Goal: Task Accomplishment & Management: Manage account settings

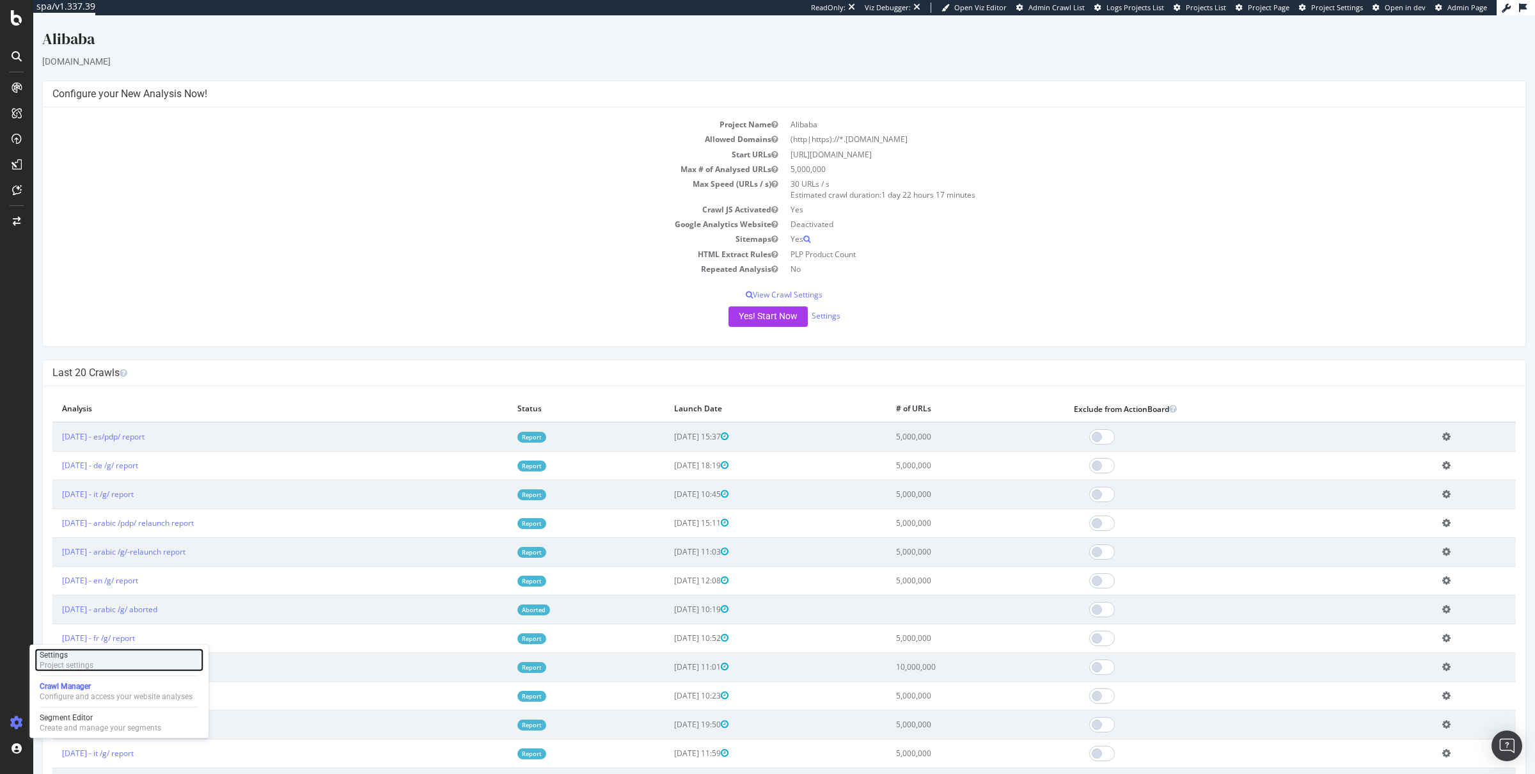
click at [136, 671] on div "Settings Project settings" at bounding box center [119, 659] width 169 height 23
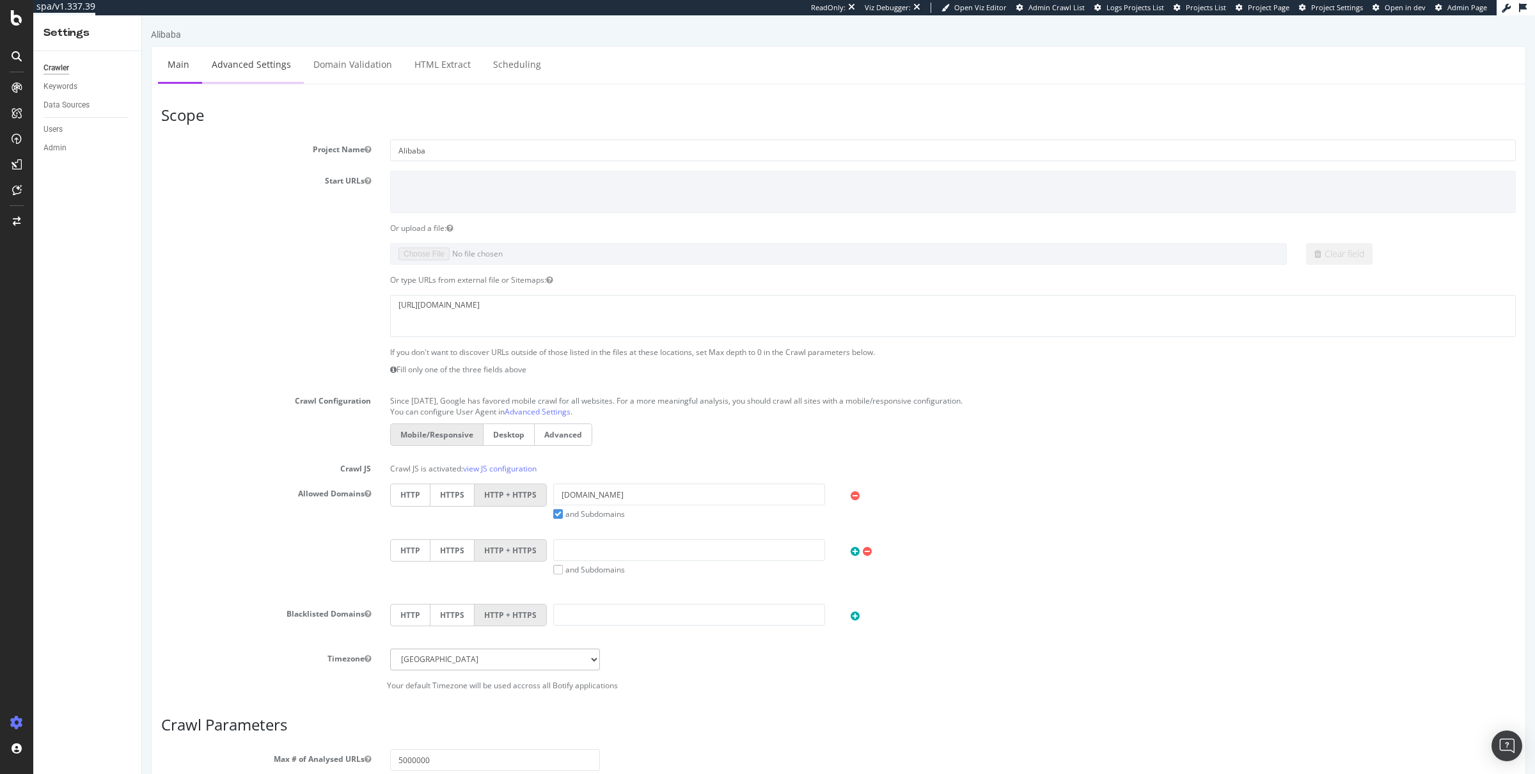
click at [240, 61] on link "Advanced Settings" at bounding box center [251, 64] width 98 height 35
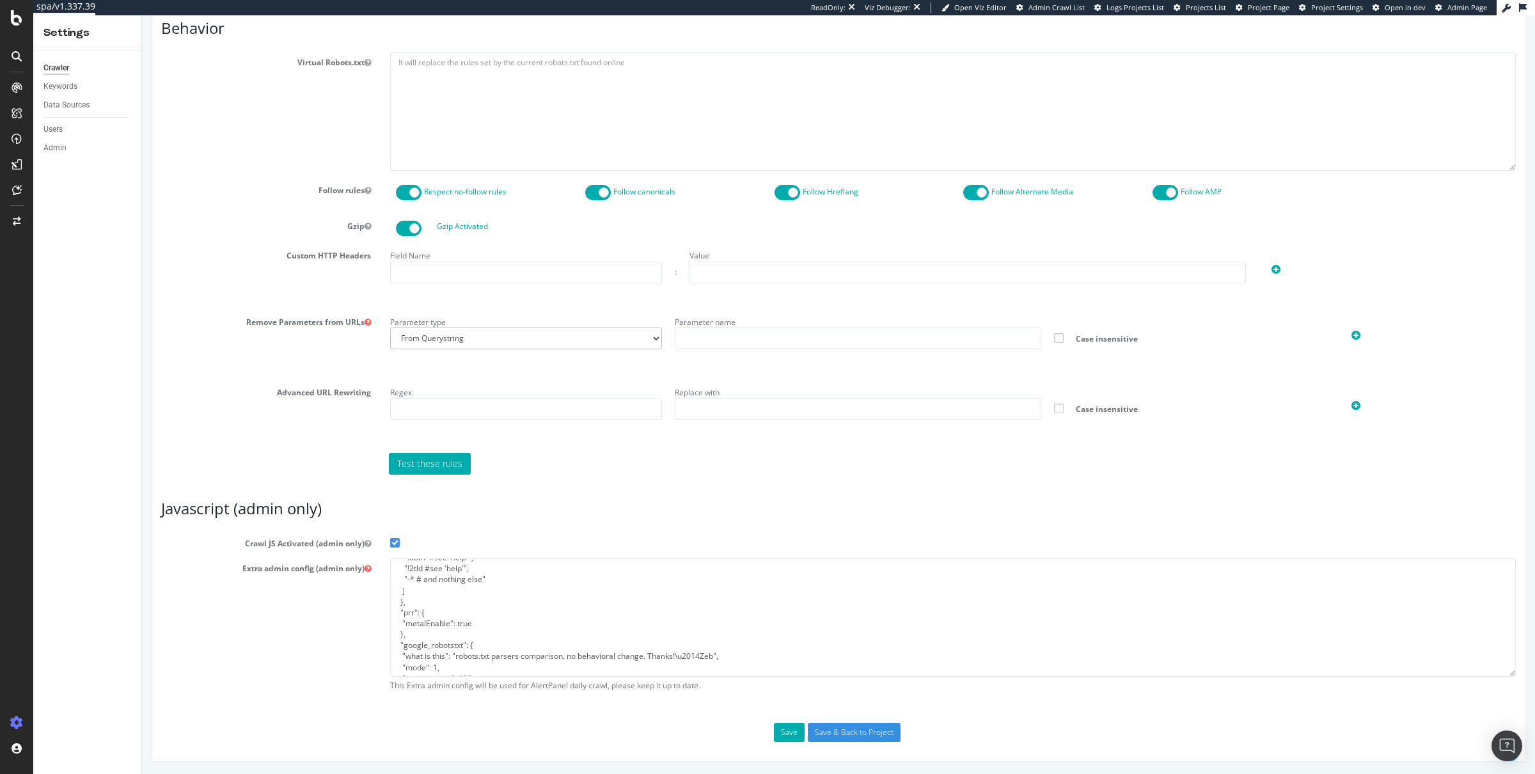
scroll to position [164, 0]
click at [423, 662] on textarea "{ "flags": [ "cube" ], "beta": { "pap_mini_rules": [ "- *[DOMAIN_NAME][URL]", "…" at bounding box center [952, 617] width 1125 height 118
drag, startPoint x: 423, startPoint y: 662, endPoint x: 370, endPoint y: 542, distance: 131.4
click at [370, 542] on section "Crawl JS Activated (admin only) Extra admin config (admin only) { "flags": [ "c…" at bounding box center [838, 615] width 1354 height 164
